Goal: Transaction & Acquisition: Purchase product/service

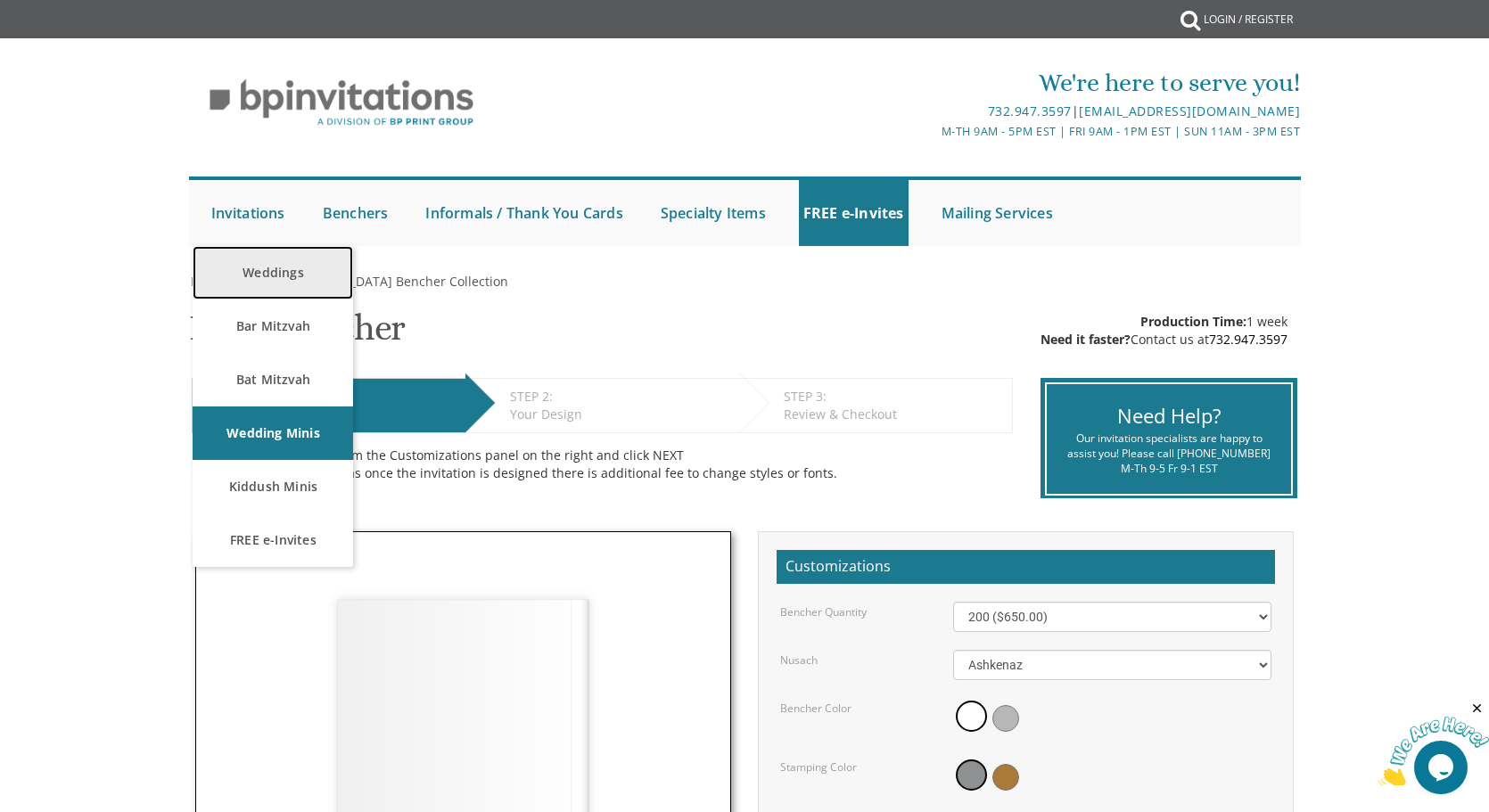
click at [251, 265] on link "Weddings" at bounding box center [273, 273] width 160 height 53
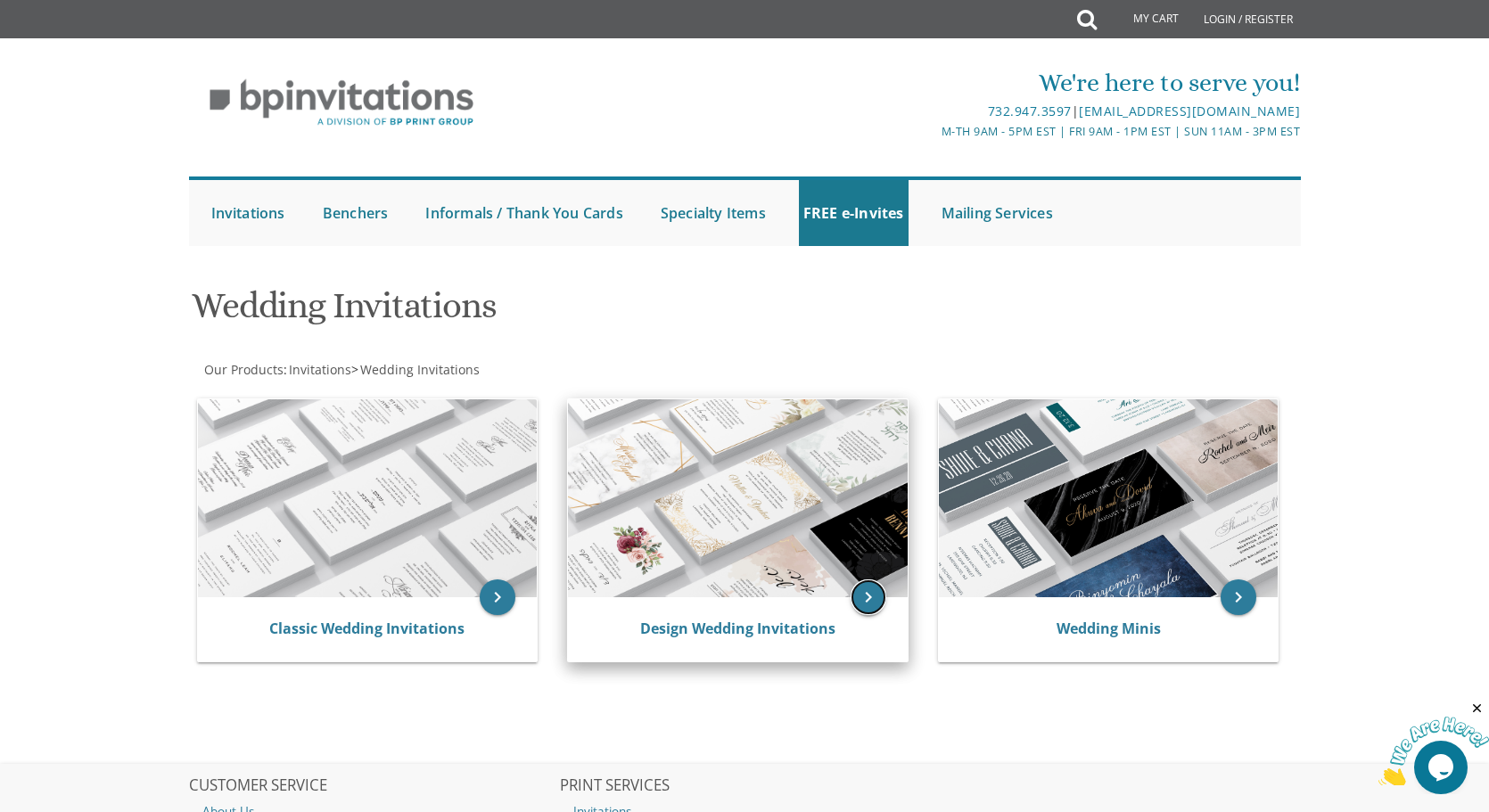
click at [873, 596] on icon "keyboard_arrow_right" at bounding box center [869, 597] width 36 height 36
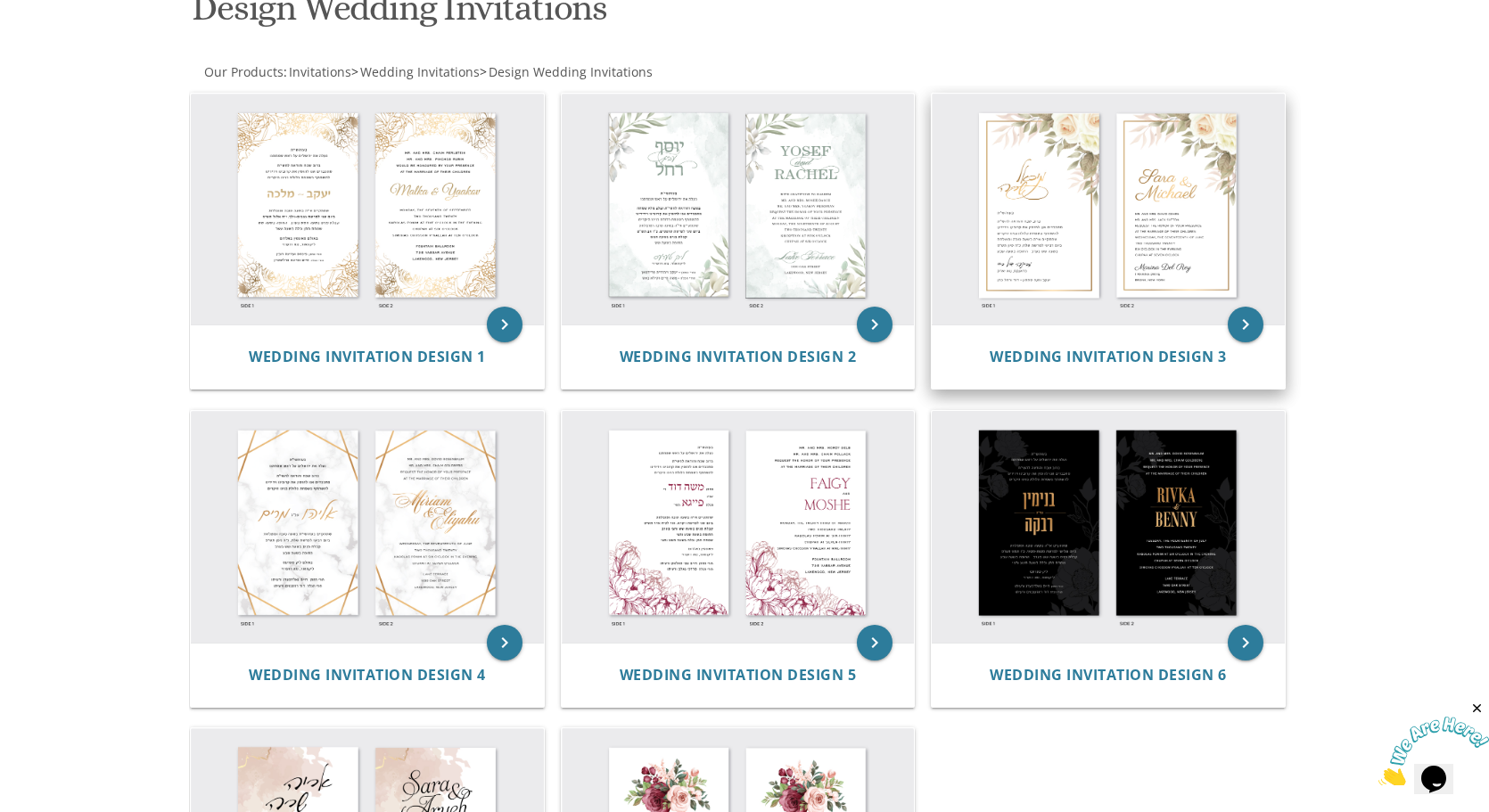
scroll to position [302, 0]
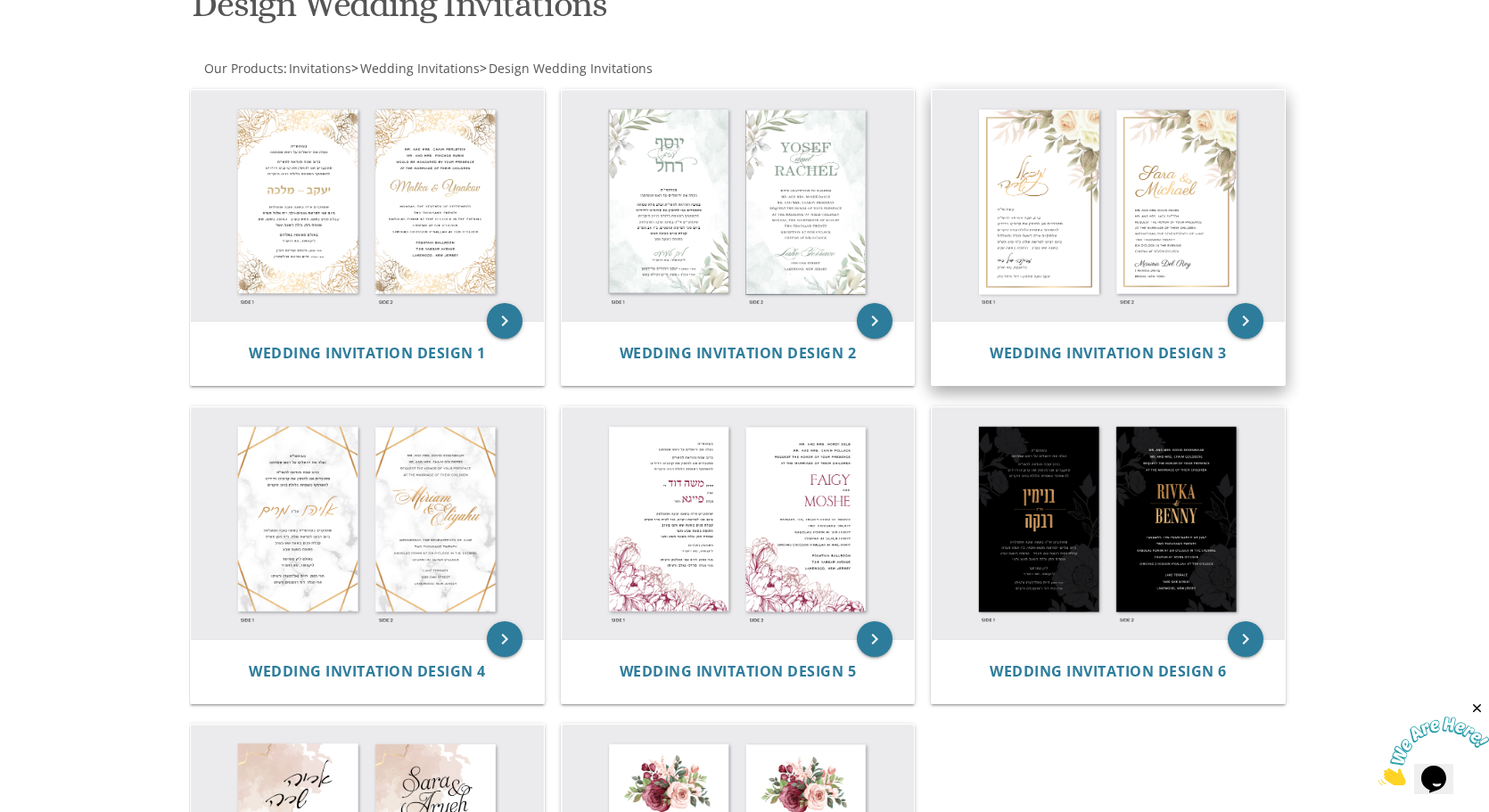
click at [1203, 199] on img at bounding box center [1108, 206] width 353 height 231
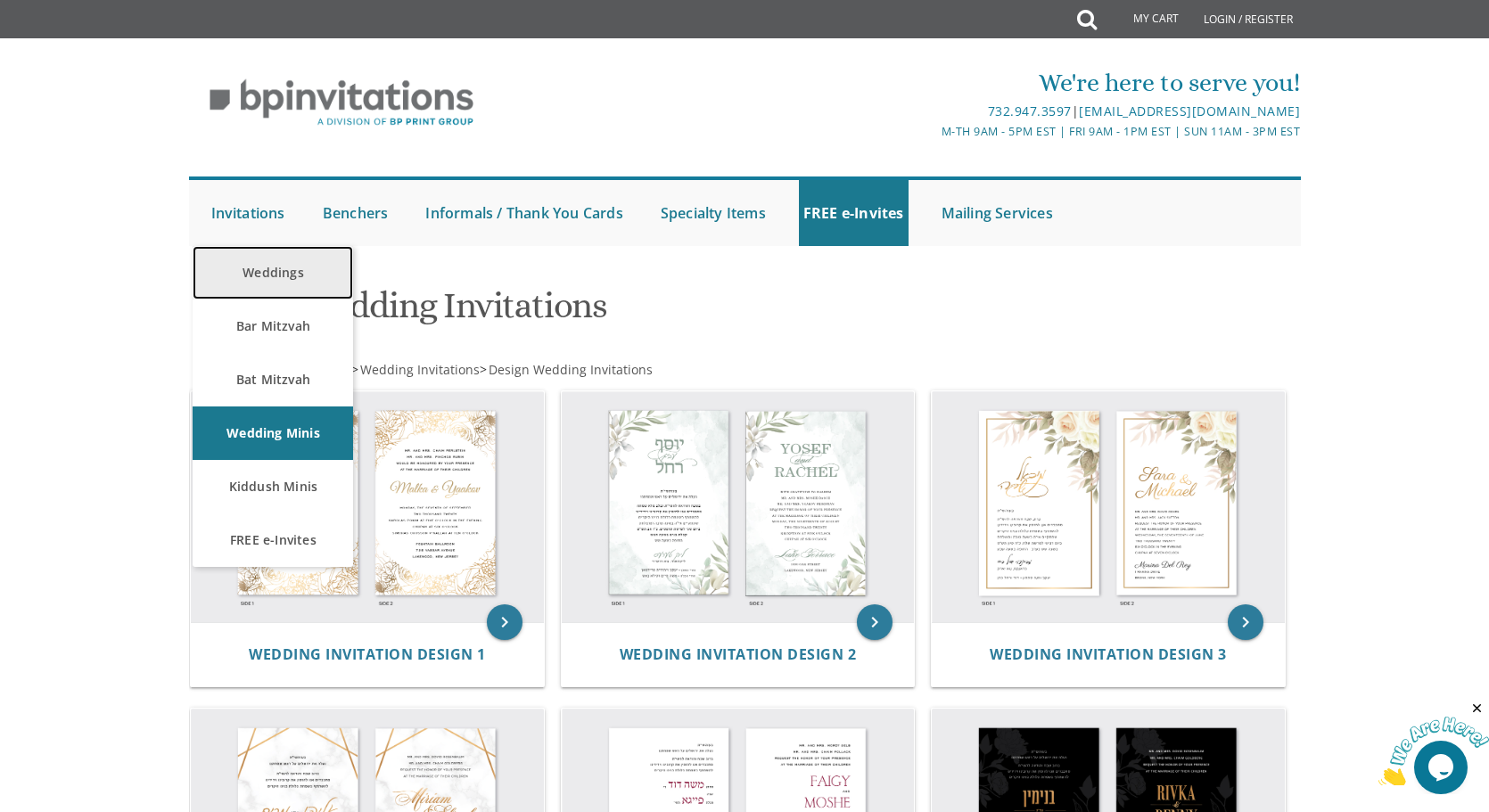
click at [253, 269] on link "Weddings" at bounding box center [273, 273] width 160 height 53
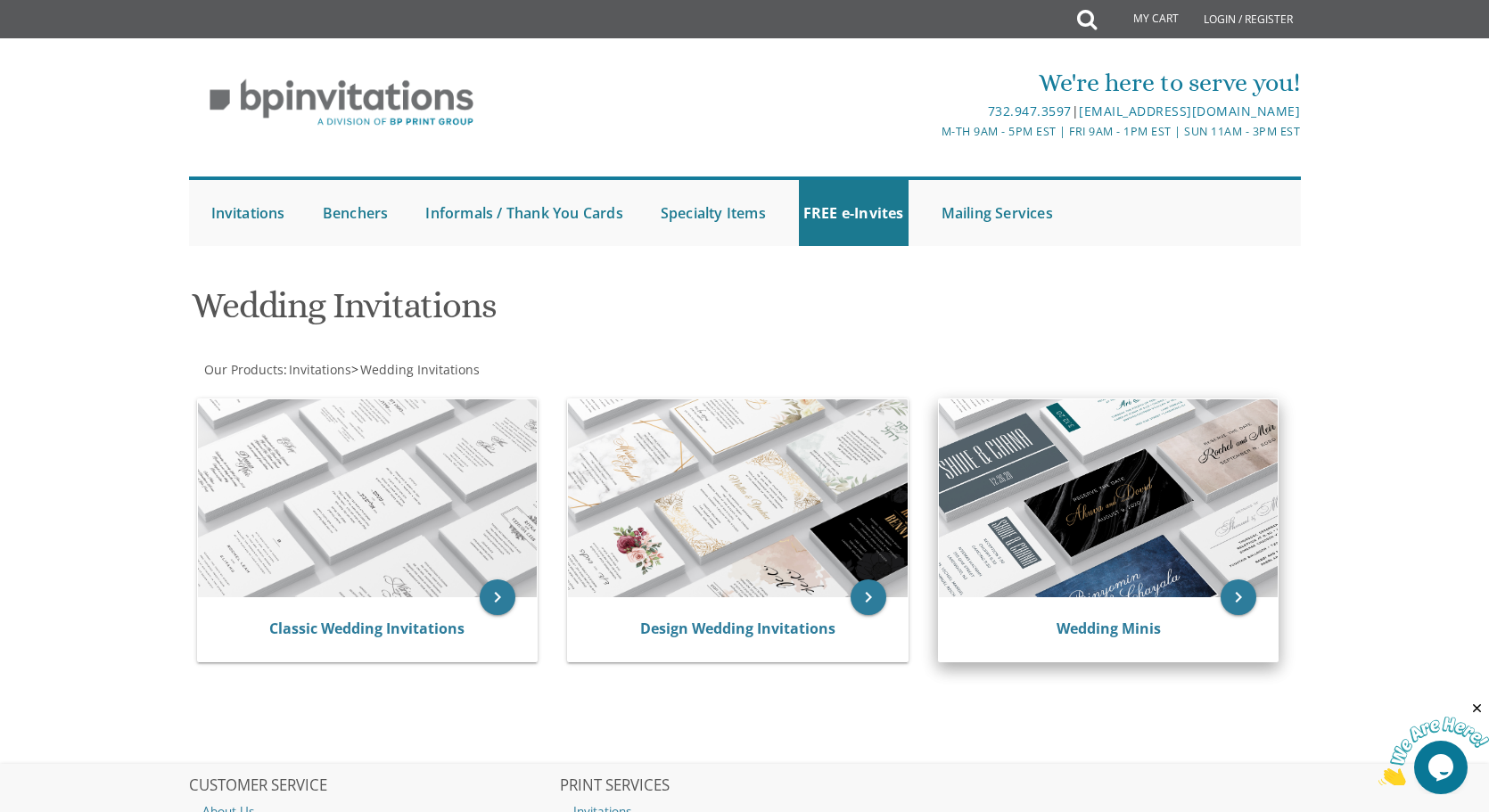
click at [1021, 626] on div "Wedding Minis" at bounding box center [1109, 629] width 297 height 22
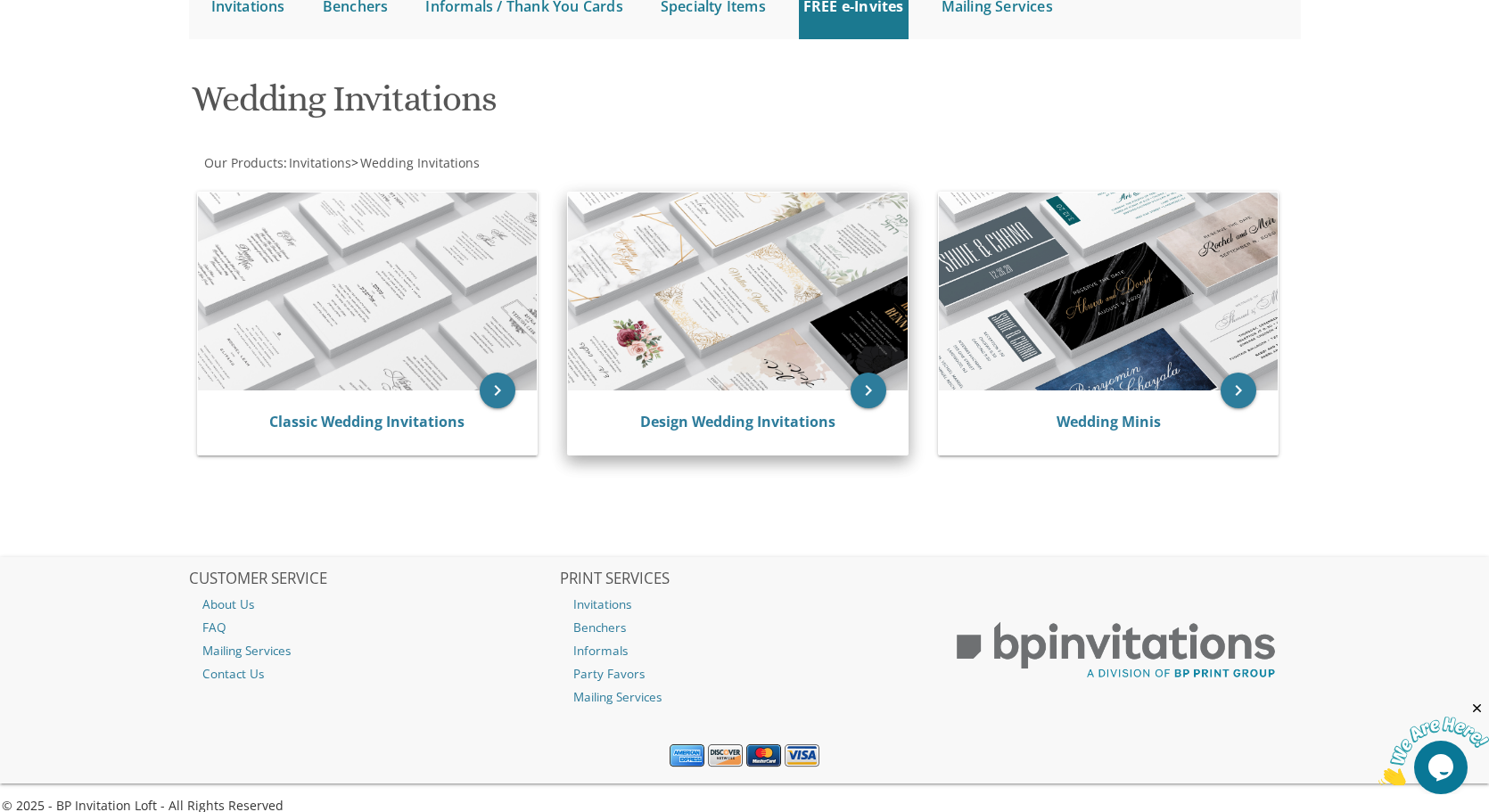
scroll to position [227, 0]
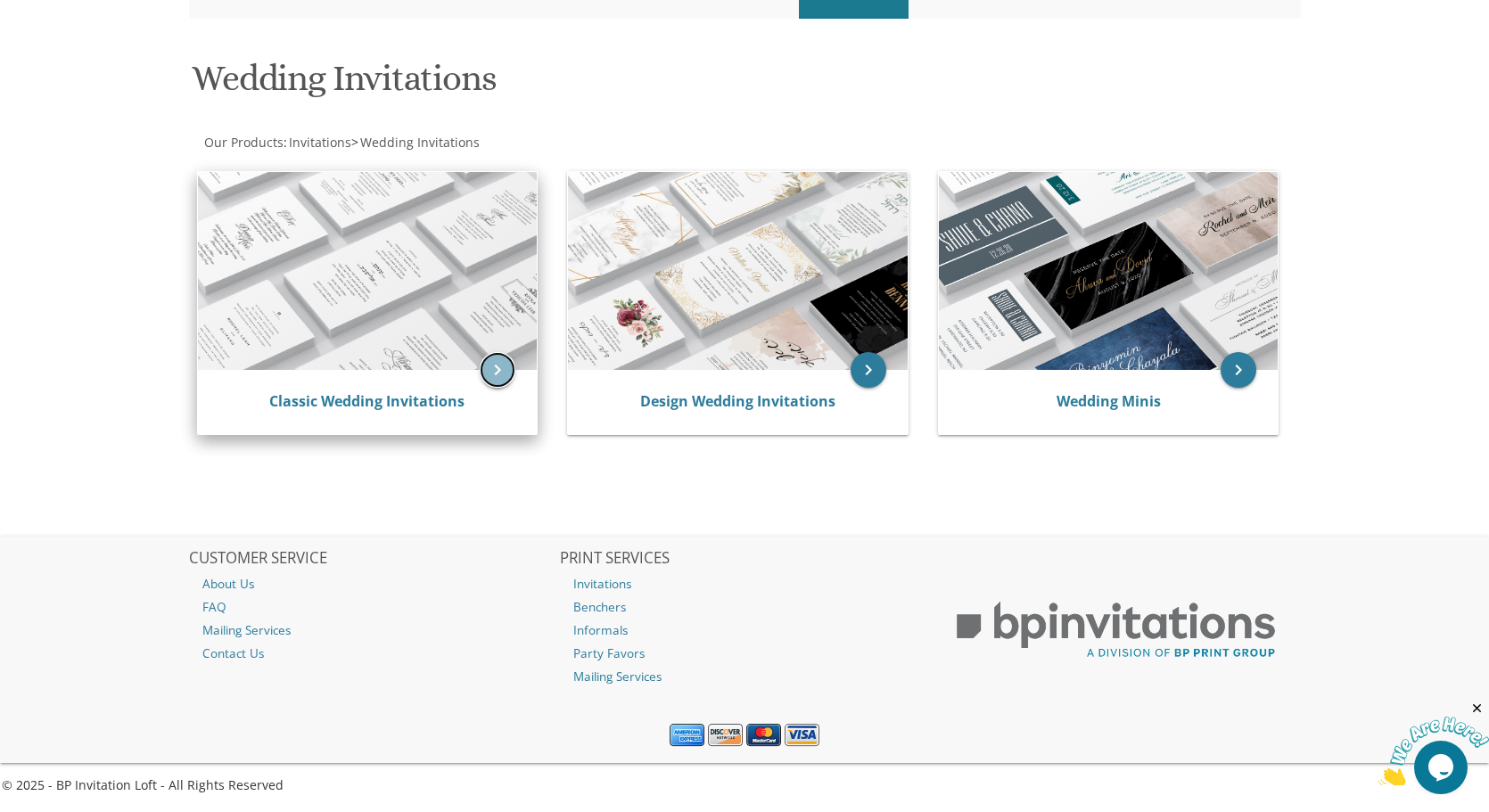
click at [495, 365] on icon "keyboard_arrow_right" at bounding box center [498, 370] width 36 height 36
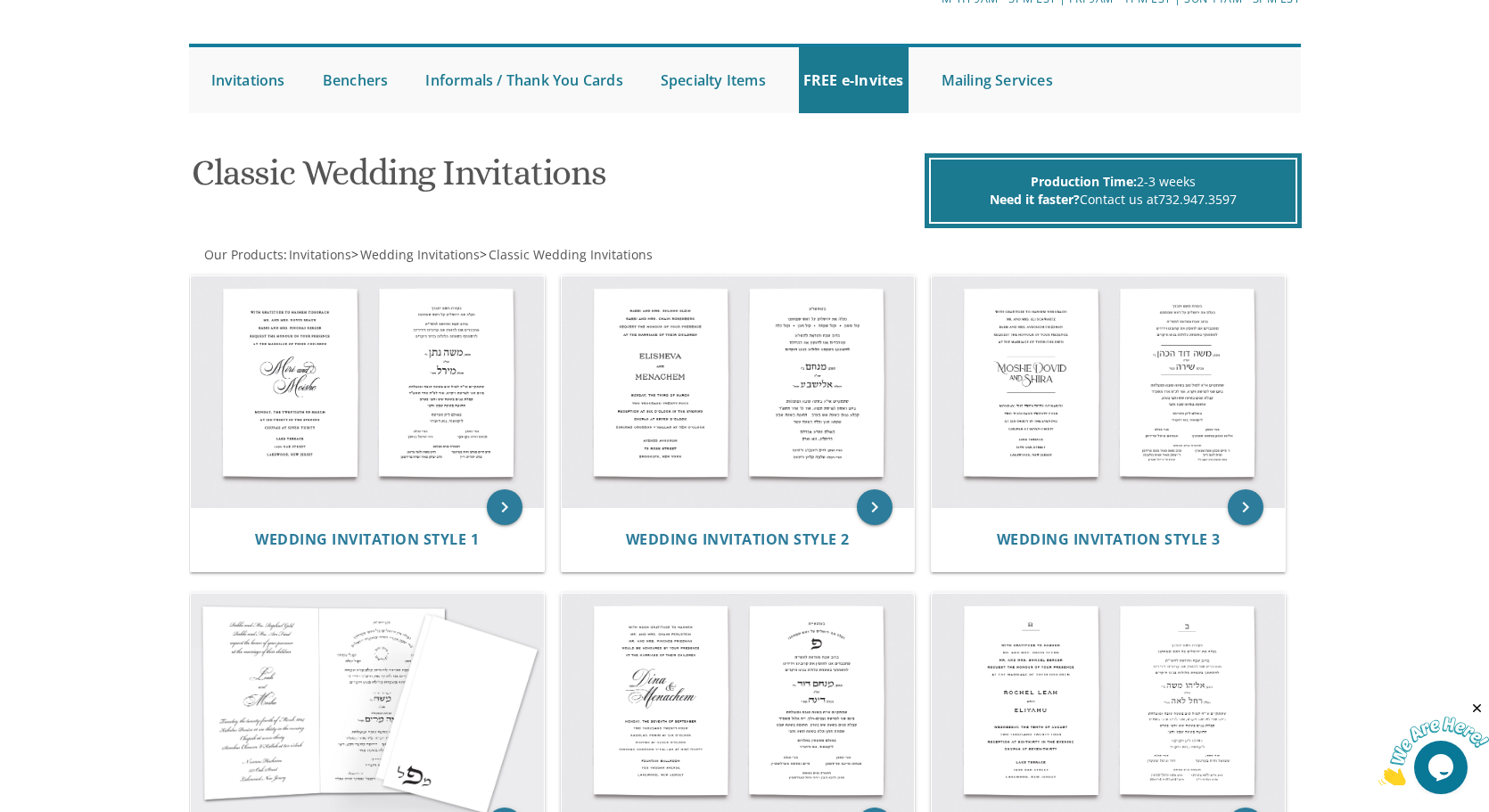
scroll to position [28, 0]
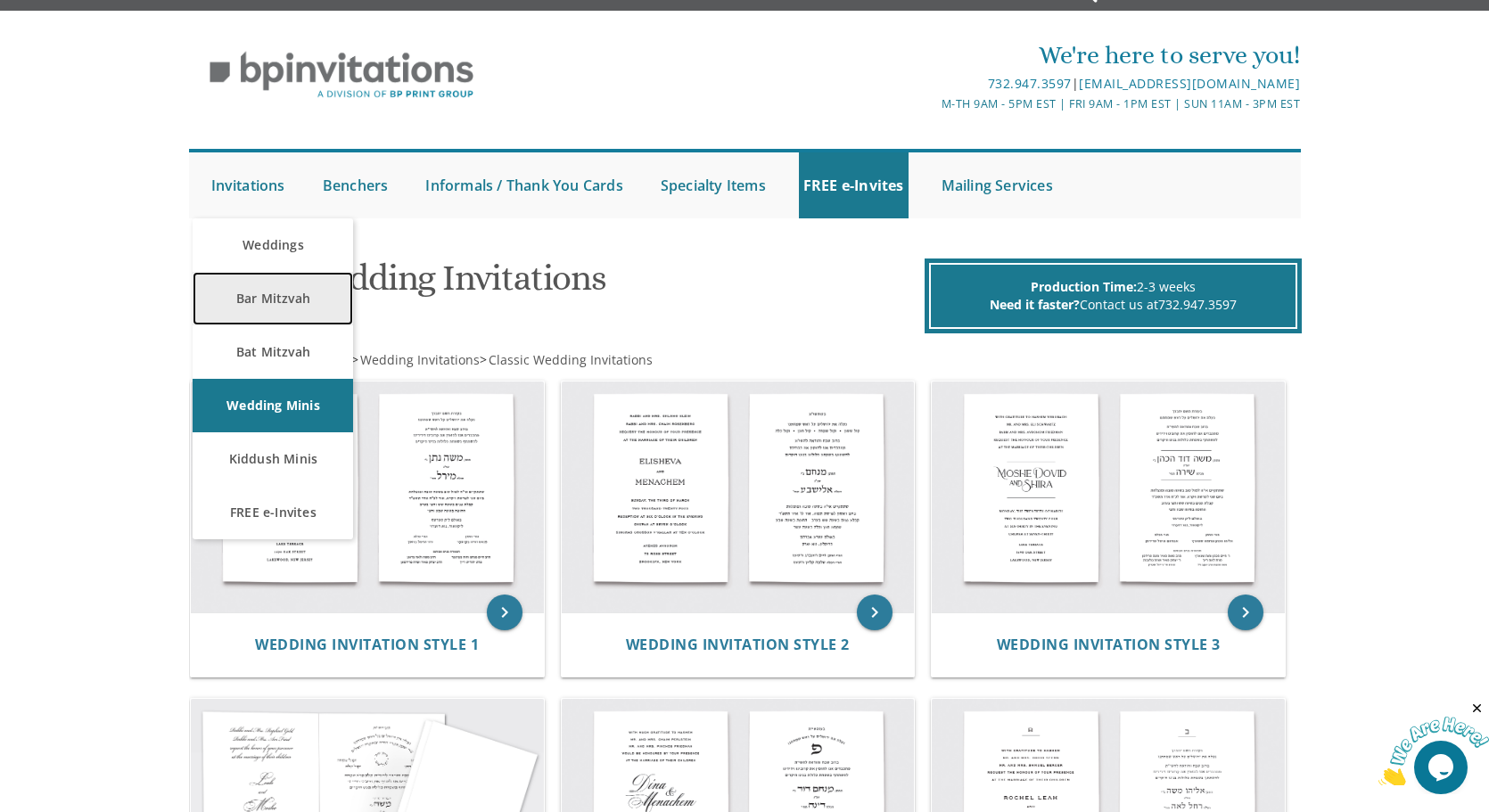
click at [256, 287] on link "Bar Mitzvah" at bounding box center [273, 299] width 160 height 53
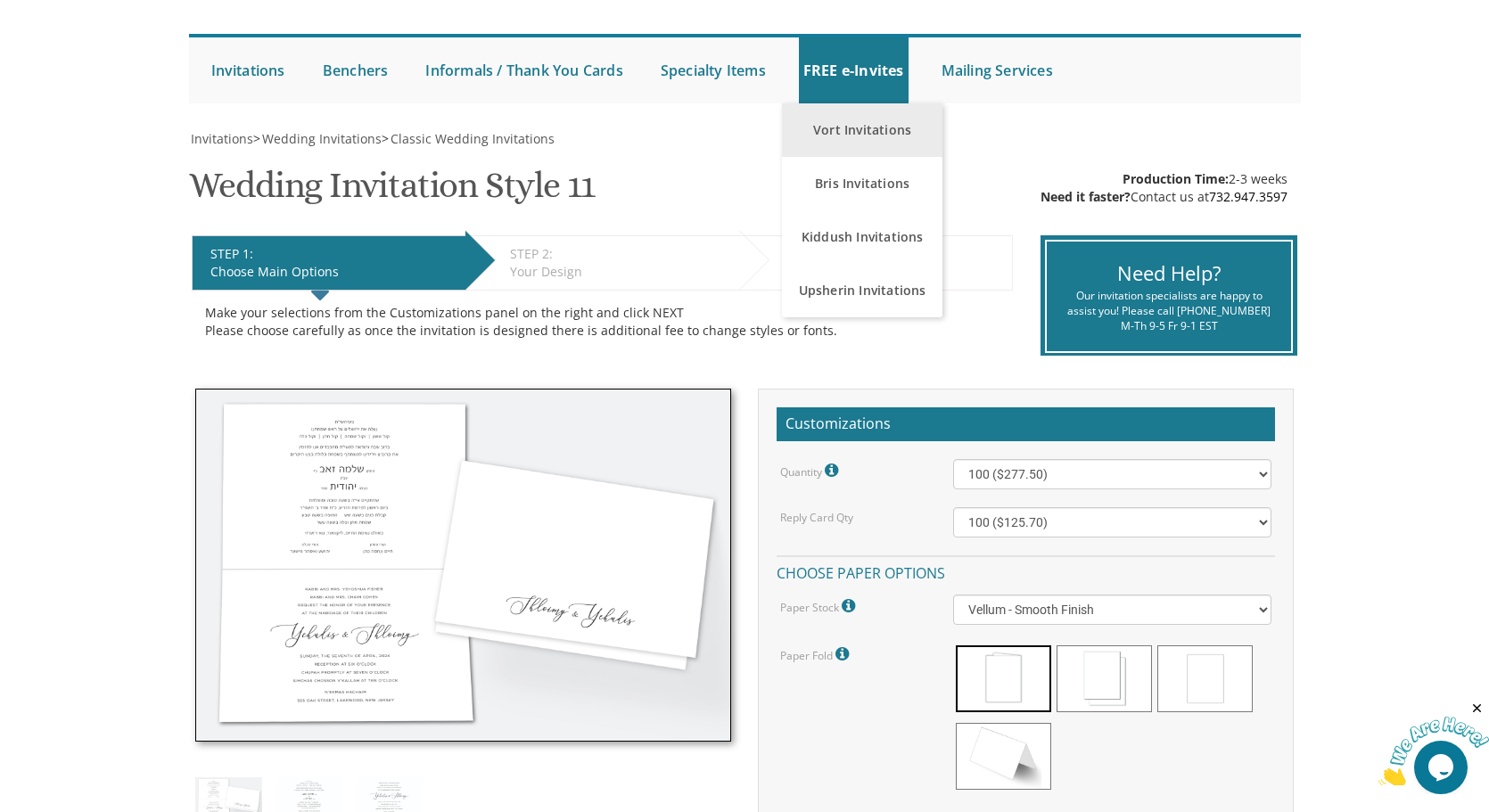
scroll to position [321, 0]
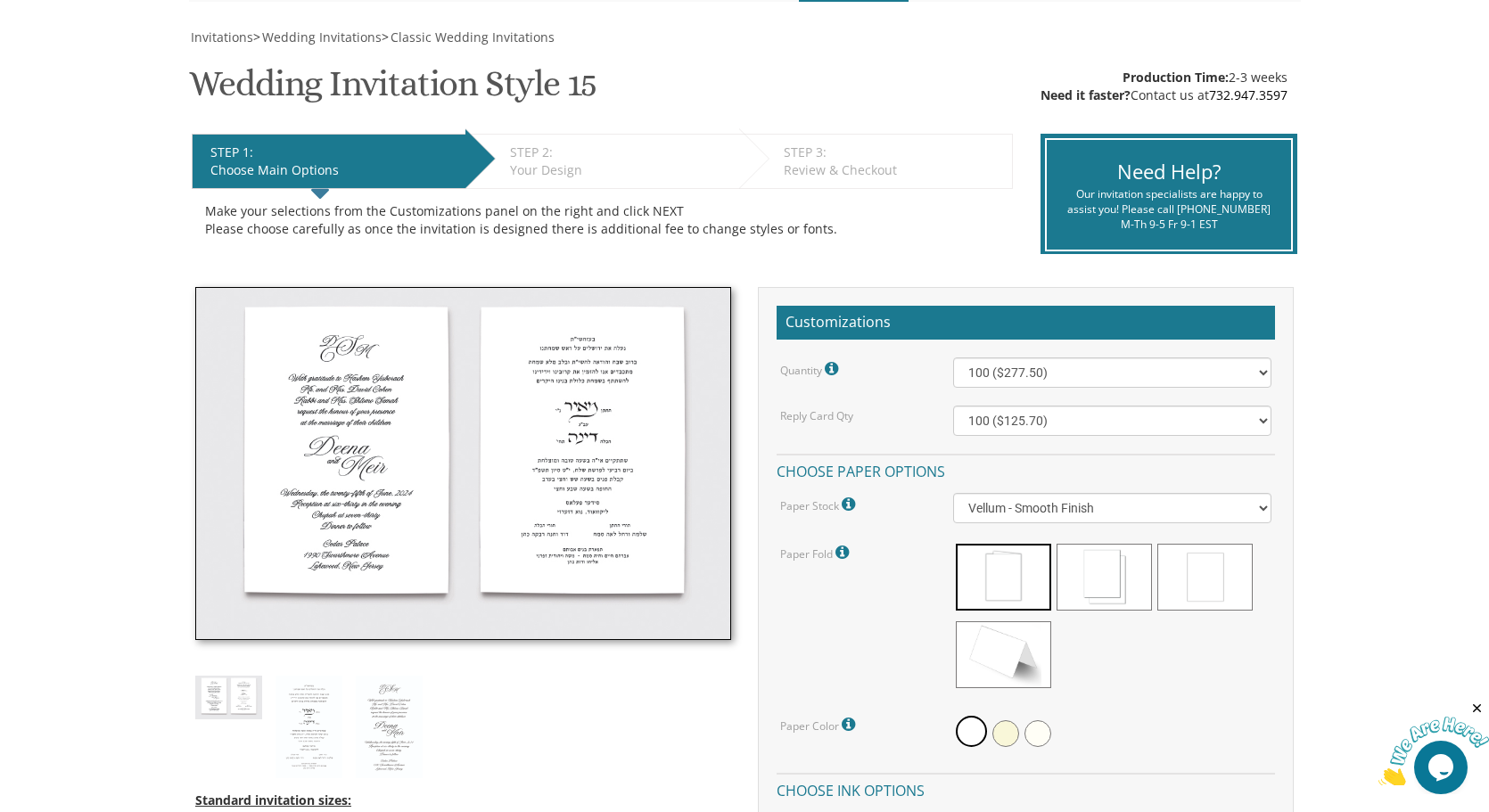
scroll to position [252, 0]
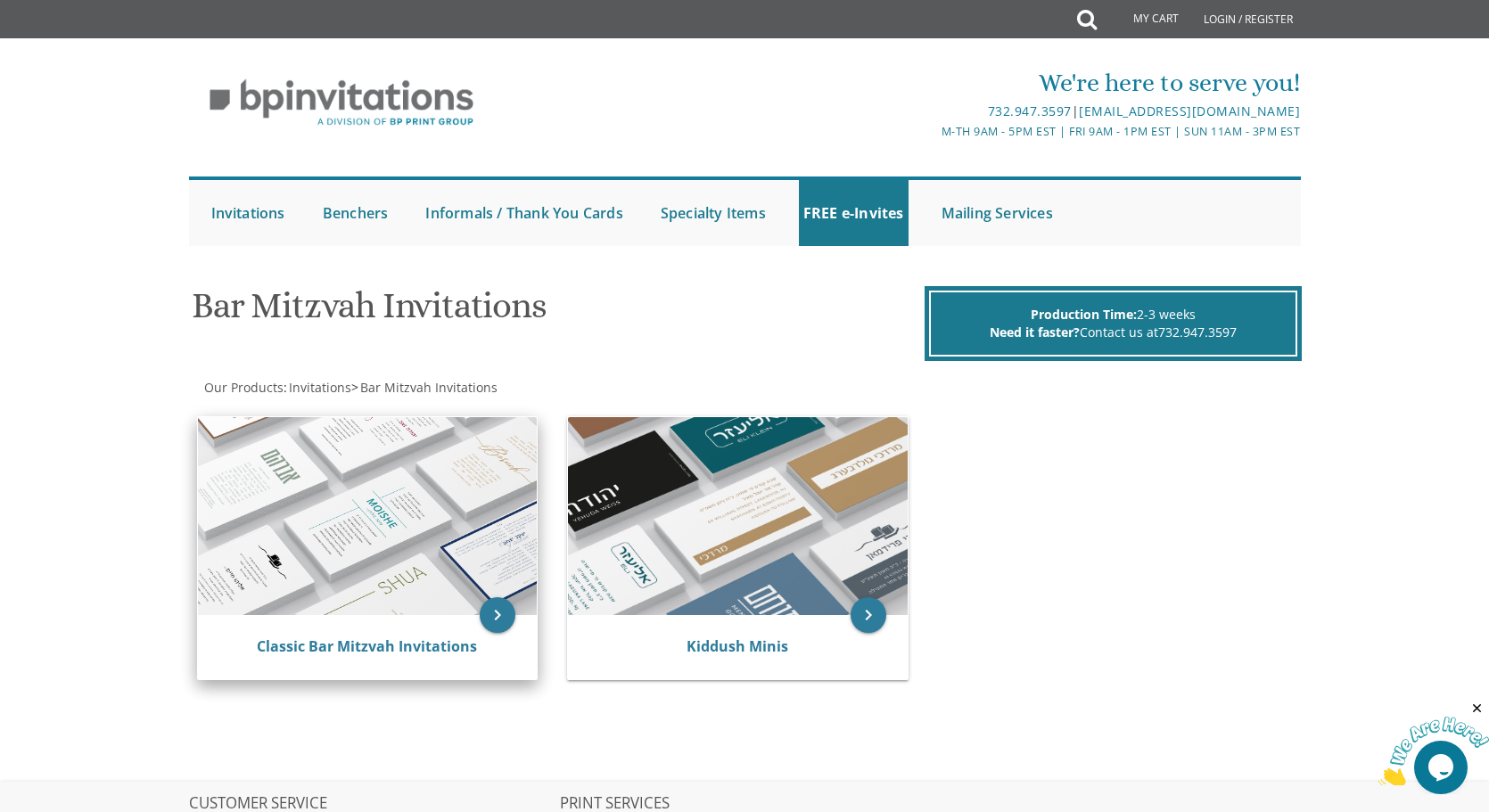
click at [348, 473] on img at bounding box center [367, 516] width 339 height 198
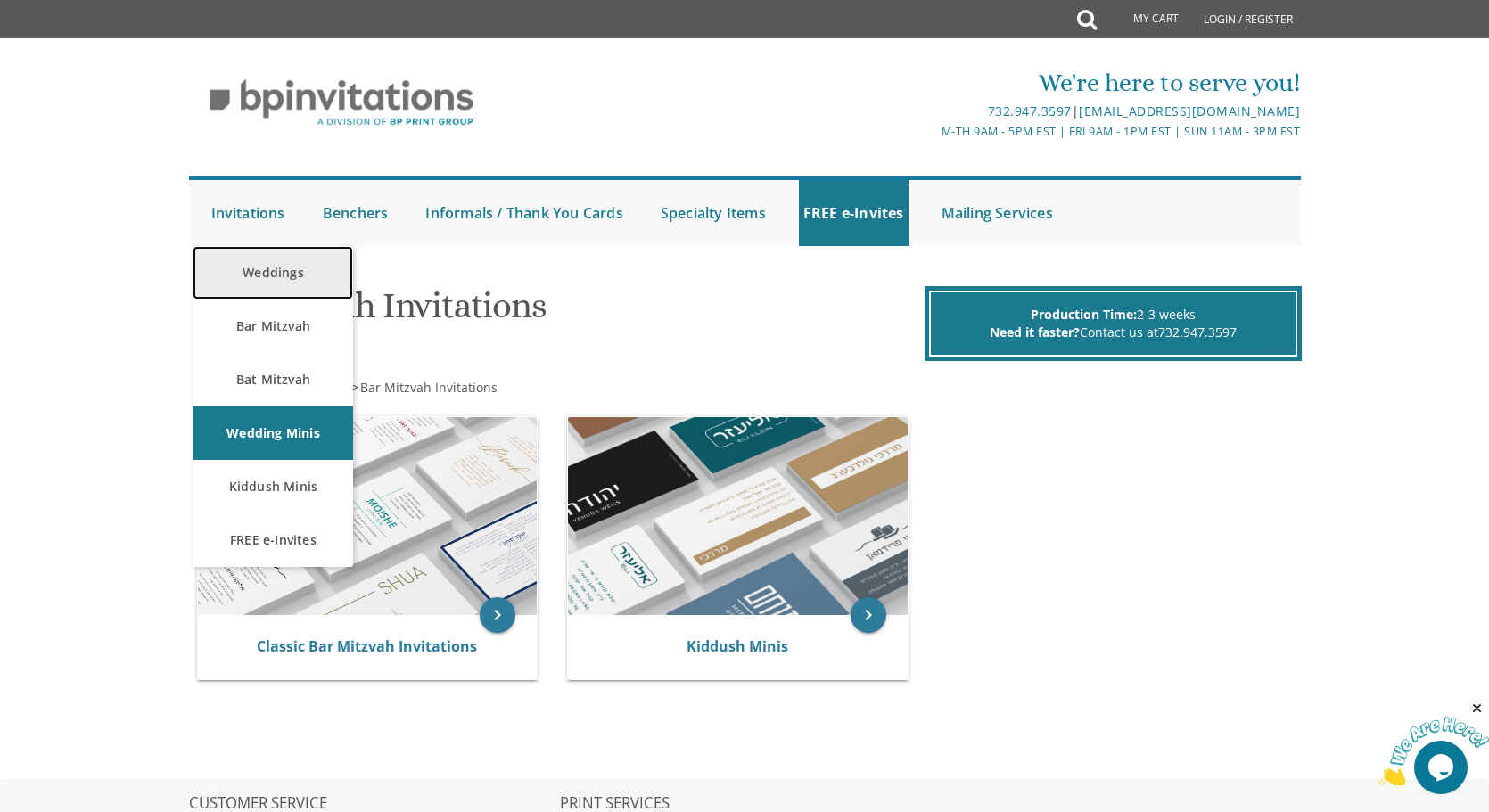
click at [258, 272] on link "Weddings" at bounding box center [273, 273] width 160 height 53
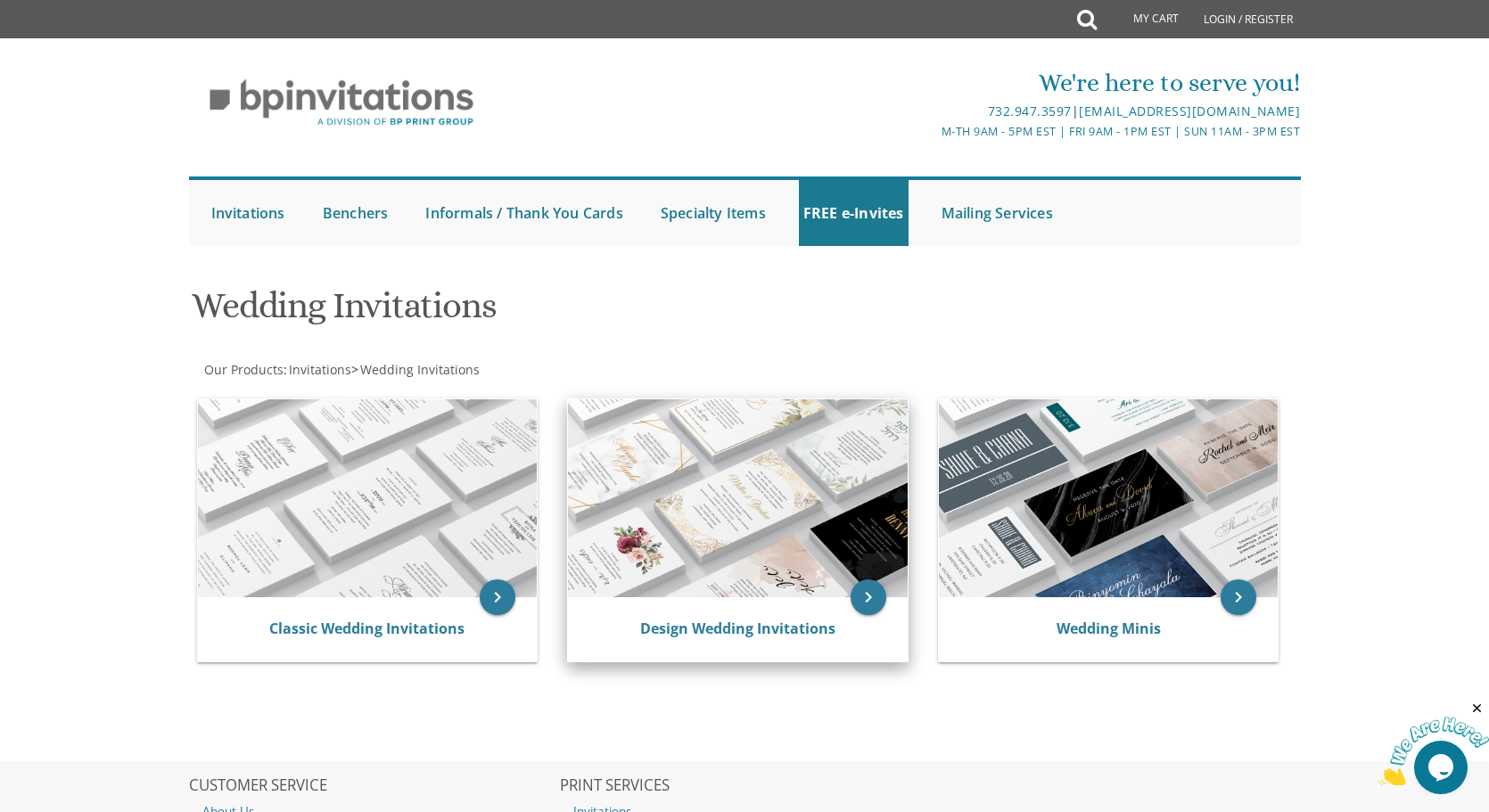
click at [700, 614] on div "Design Wedding Invitations" at bounding box center [737, 629] width 339 height 64
click at [700, 628] on link "Design Wedding Invitations" at bounding box center [737, 628] width 195 height 20
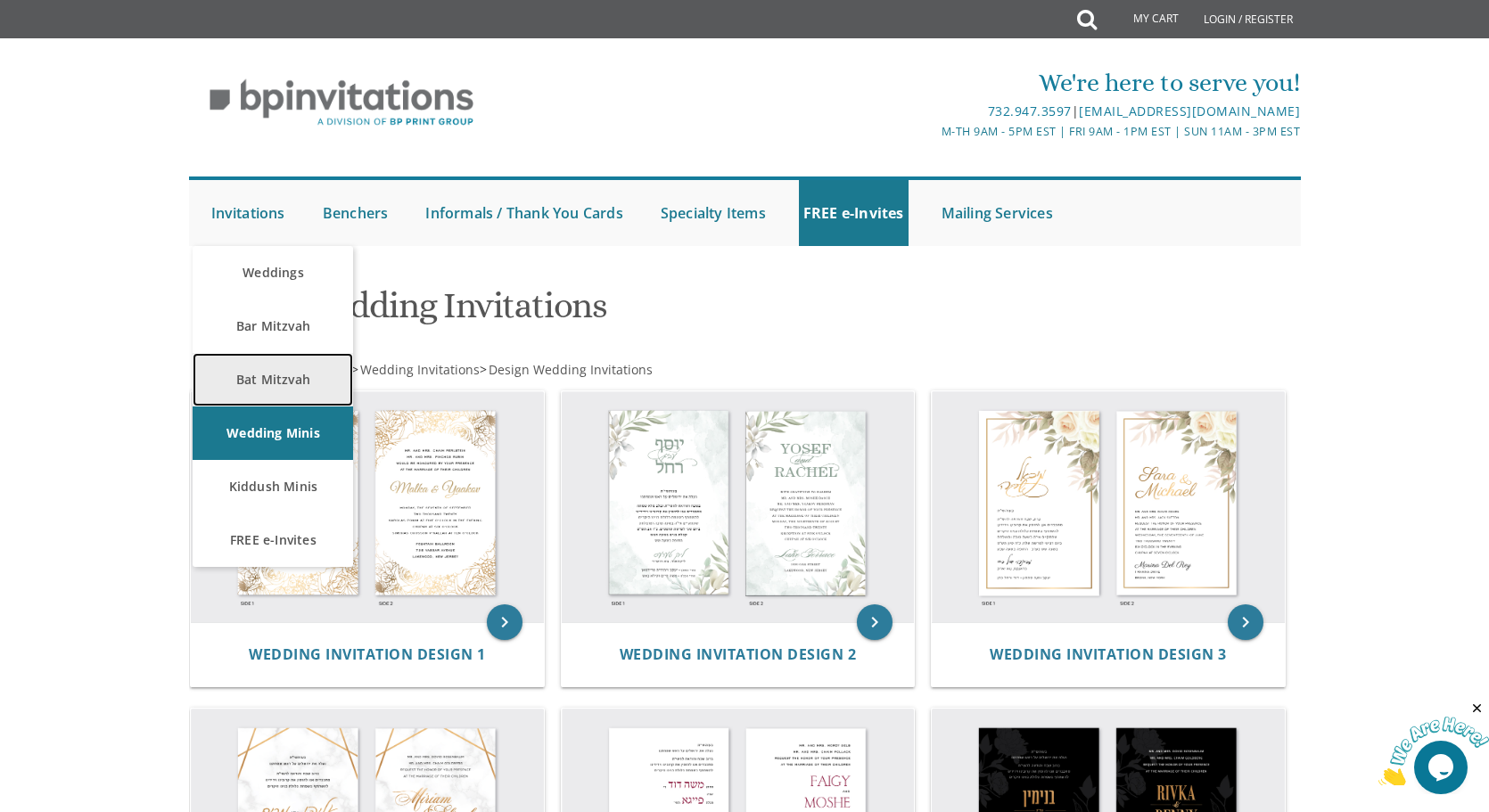
click at [283, 393] on link "Bat Mitzvah" at bounding box center [273, 380] width 160 height 53
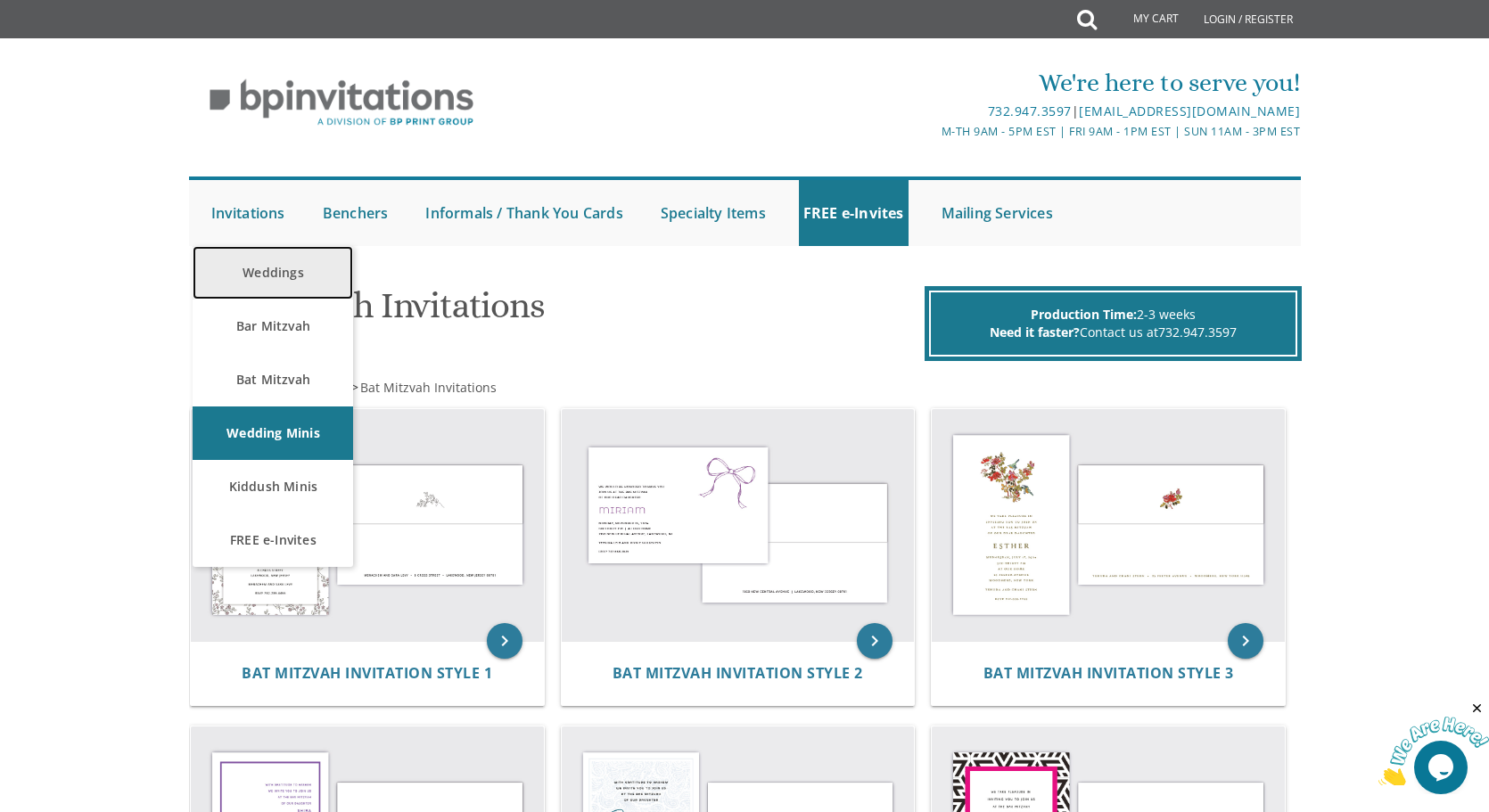
click at [263, 279] on link "Weddings" at bounding box center [273, 273] width 160 height 53
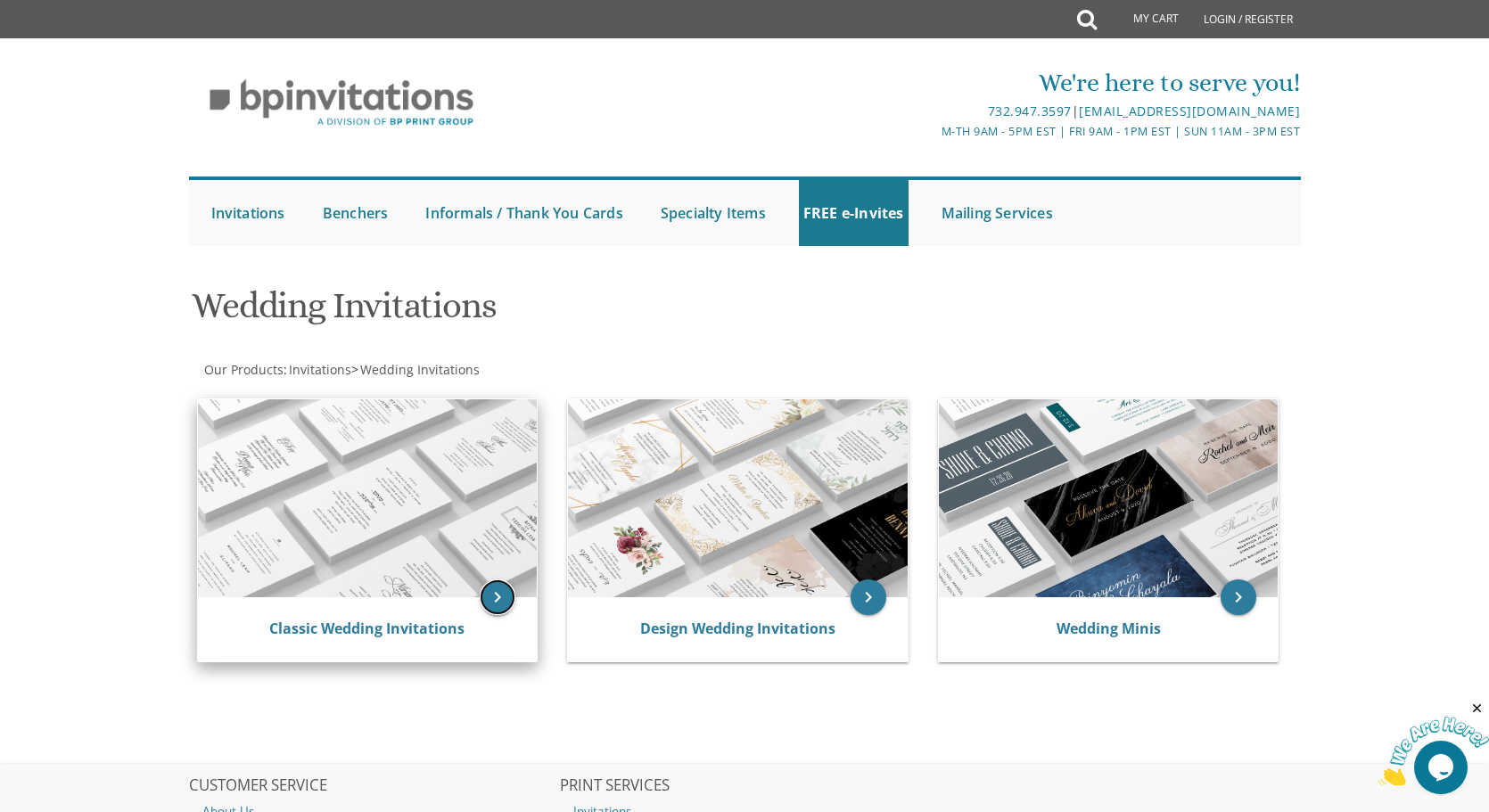
click at [486, 603] on icon "keyboard_arrow_right" at bounding box center [498, 597] width 36 height 36
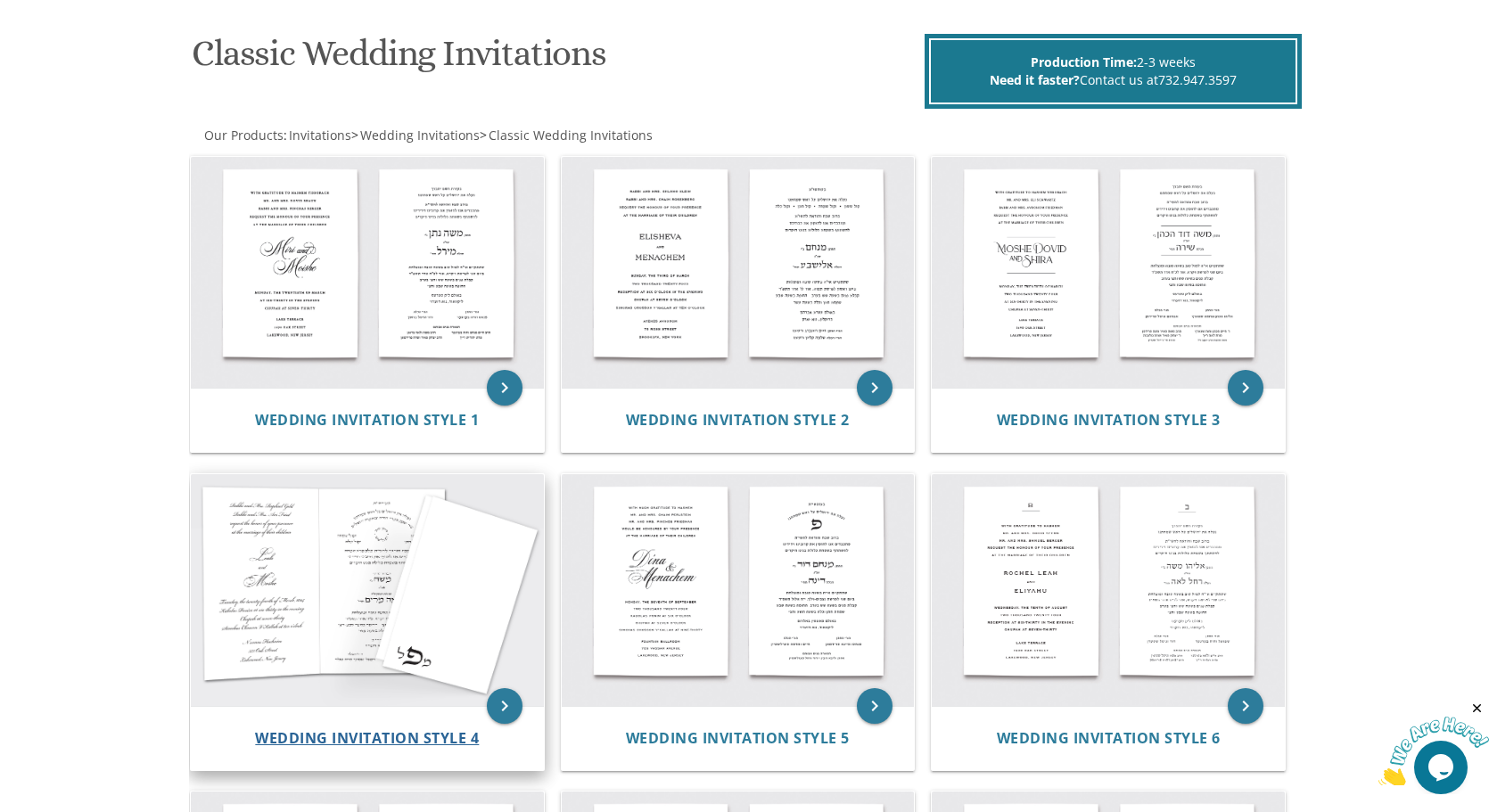
scroll to position [93, 0]
